Goal: Transaction & Acquisition: Download file/media

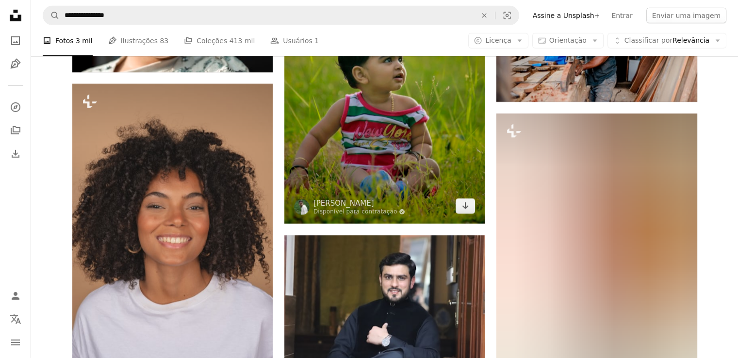
scroll to position [10525, 0]
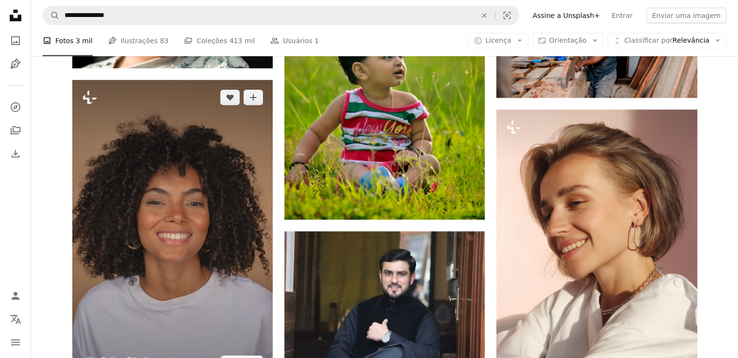
click at [205, 249] on img at bounding box center [172, 230] width 200 height 301
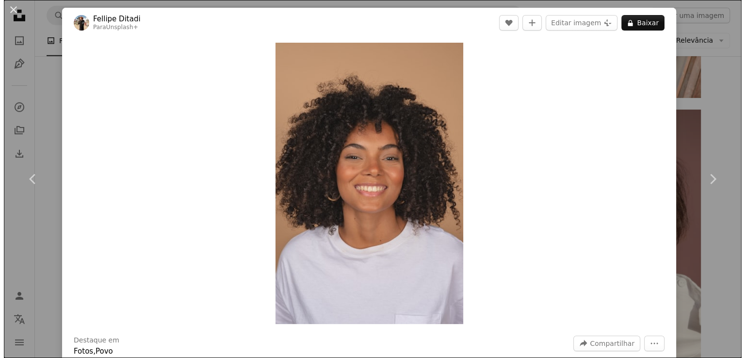
scroll to position [10671, 0]
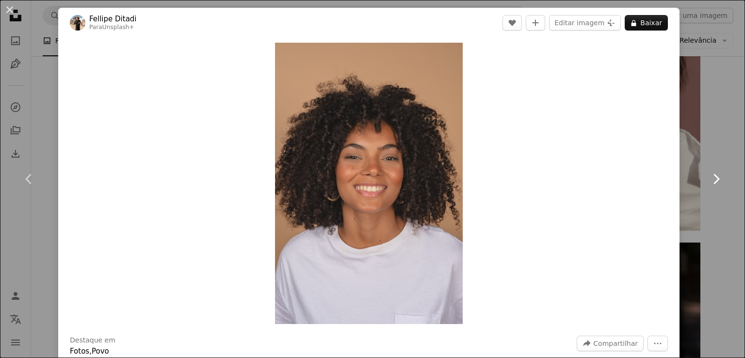
click at [726, 174] on link "Chevron right" at bounding box center [716, 178] width 58 height 93
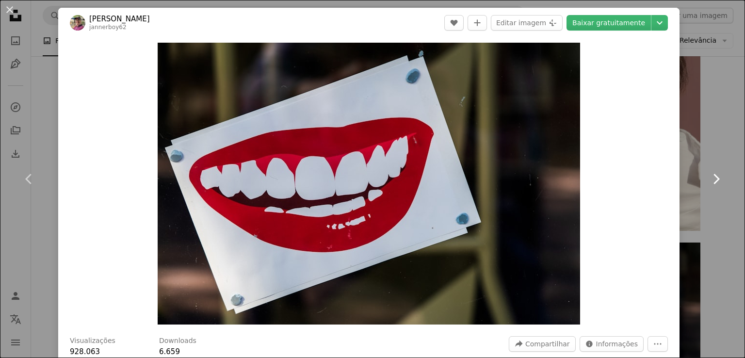
click at [707, 135] on link "Chevron right" at bounding box center [716, 178] width 58 height 93
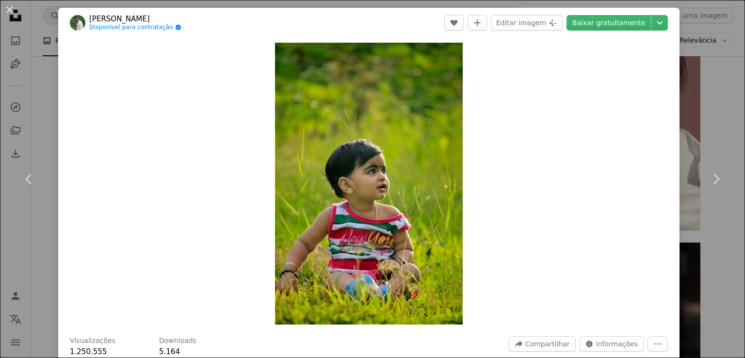
click at [697, 45] on div "An X shape Chevron left Chevron right [PERSON_NAME] Disponível para contratação…" at bounding box center [372, 179] width 745 height 358
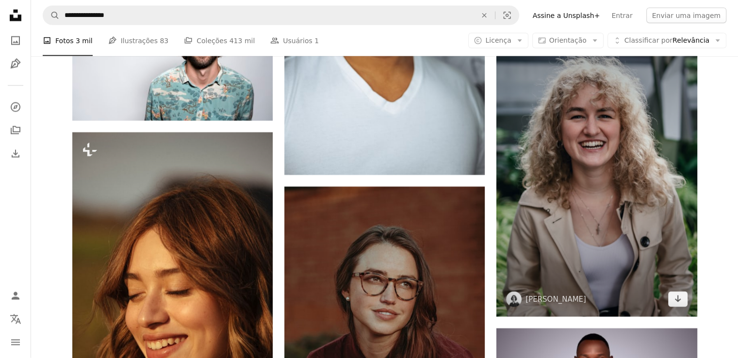
scroll to position [2018, 0]
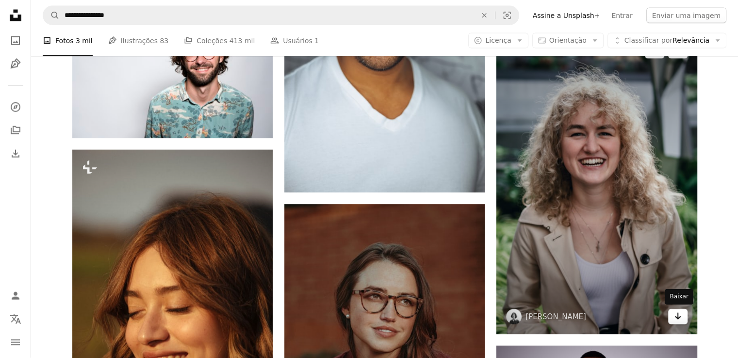
click at [678, 314] on icon "Arrow pointing down" at bounding box center [678, 316] width 8 height 12
